Goal: Transaction & Acquisition: Purchase product/service

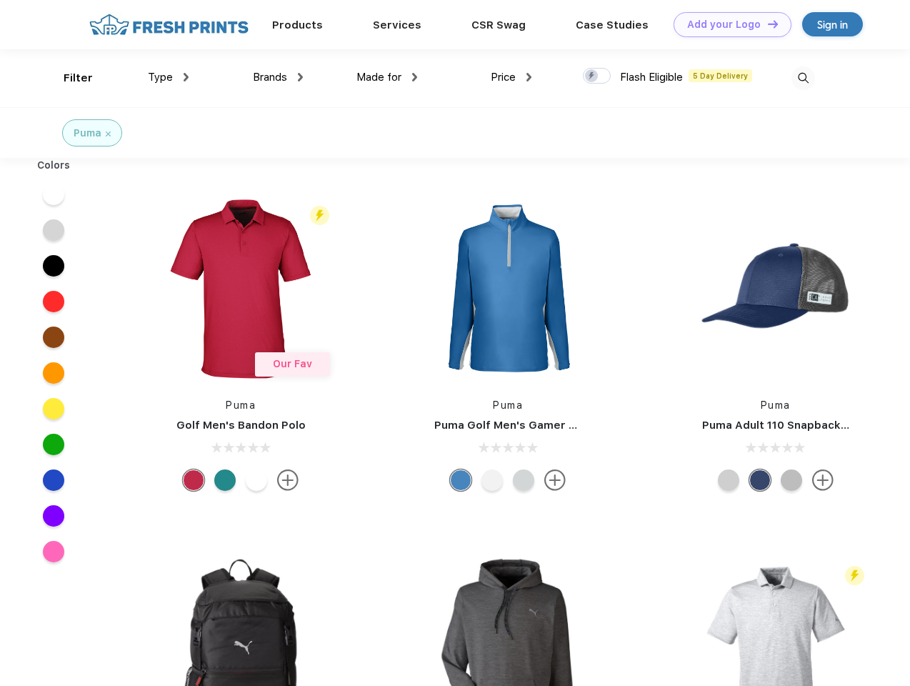
click at [727, 24] on link "Add your Logo Design Tool" at bounding box center [732, 24] width 118 height 25
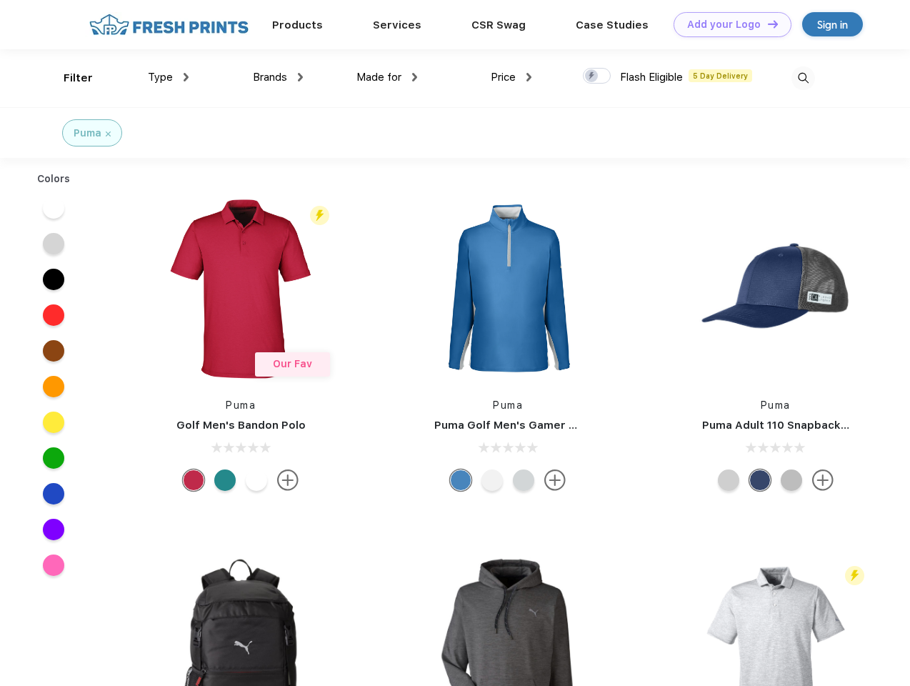
click at [0, 0] on div "Design Tool" at bounding box center [0, 0] width 0 height 0
click at [766, 24] on link "Add your Logo Design Tool" at bounding box center [732, 24] width 118 height 25
click at [69, 78] on div "Filter" at bounding box center [78, 78] width 29 height 16
click at [169, 77] on span "Type" at bounding box center [160, 77] width 25 height 13
click at [278, 77] on span "Brands" at bounding box center [270, 77] width 34 height 13
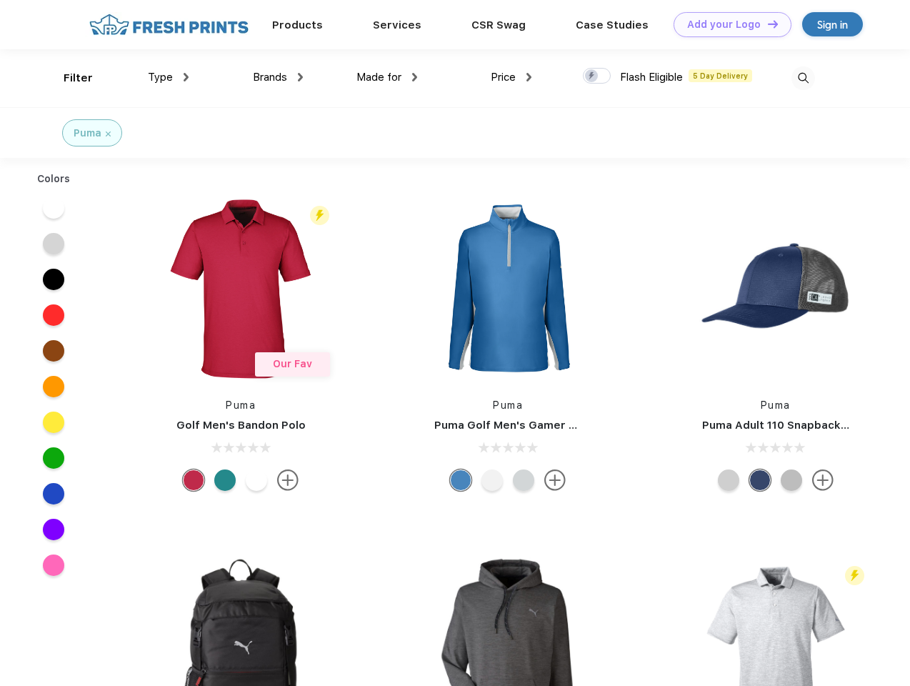
click at [387, 77] on span "Made for" at bounding box center [378, 77] width 45 height 13
click at [511, 77] on span "Price" at bounding box center [503, 77] width 25 height 13
click at [597, 76] on div at bounding box center [597, 76] width 28 height 16
click at [592, 76] on input "checkbox" at bounding box center [587, 71] width 9 height 9
click at [803, 78] on img at bounding box center [803, 78] width 24 height 24
